Goal: Share content: Share content

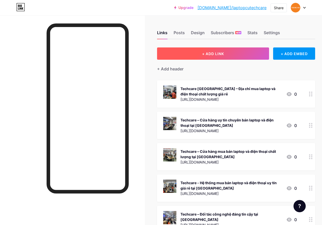
click at [216, 53] on span "+ ADD LINK" at bounding box center [213, 53] width 22 height 4
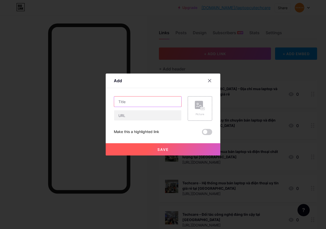
click at [147, 102] on input "text" at bounding box center [147, 101] width 67 height 10
paste input "MSI PS42 8RA 253VN: Tinh Tế, [GEOGRAPHIC_DATA]"
type input "MSI PS42 8RA 253VN: Tinh Tế, [GEOGRAPHIC_DATA]"
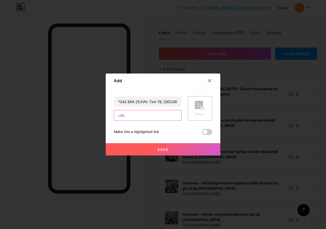
click at [147, 115] on input "text" at bounding box center [147, 115] width 67 height 10
paste input "[URL][DOMAIN_NAME]"
type input "[URL][DOMAIN_NAME]"
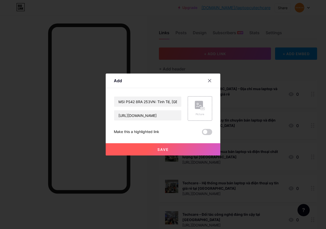
click at [165, 149] on span "Save" at bounding box center [162, 149] width 11 height 4
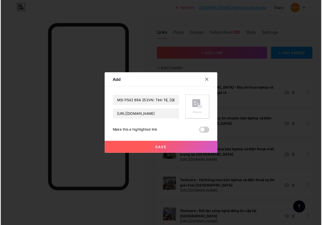
scroll to position [0, 0]
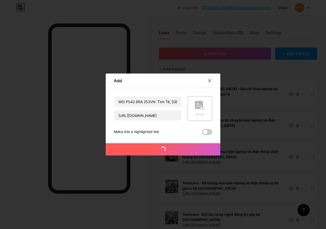
click at [283, 7] on div "Share" at bounding box center [283, 7] width 10 height 5
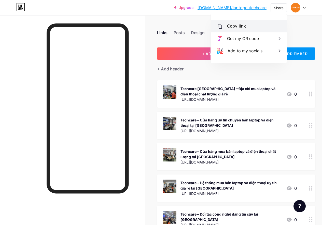
click at [250, 26] on div "Copy link" at bounding box center [249, 26] width 76 height 12
